Goal: Find specific page/section

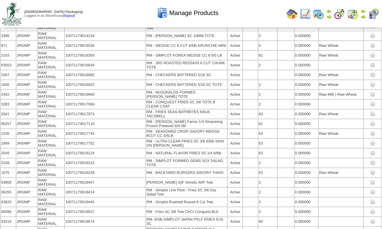
scroll to position [981, 0]
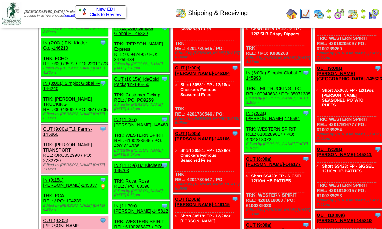
scroll to position [302, 0]
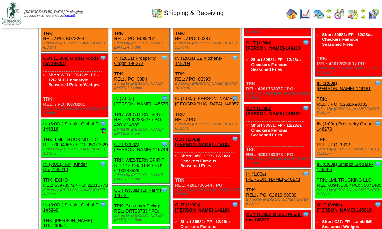
scroll to position [140, 0]
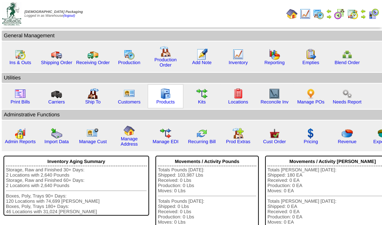
click at [172, 96] on div "Products" at bounding box center [166, 96] width 36 height 24
click at [164, 97] on img at bounding box center [165, 93] width 11 height 11
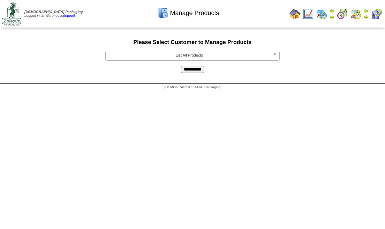
click at [198, 70] on input "**********" at bounding box center [192, 69] width 23 height 7
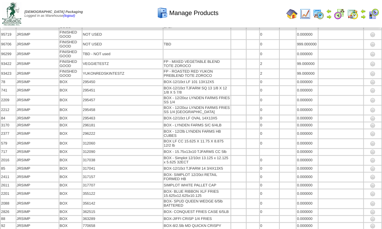
scroll to position [29760, 0]
